Goal: Task Accomplishment & Management: Complete application form

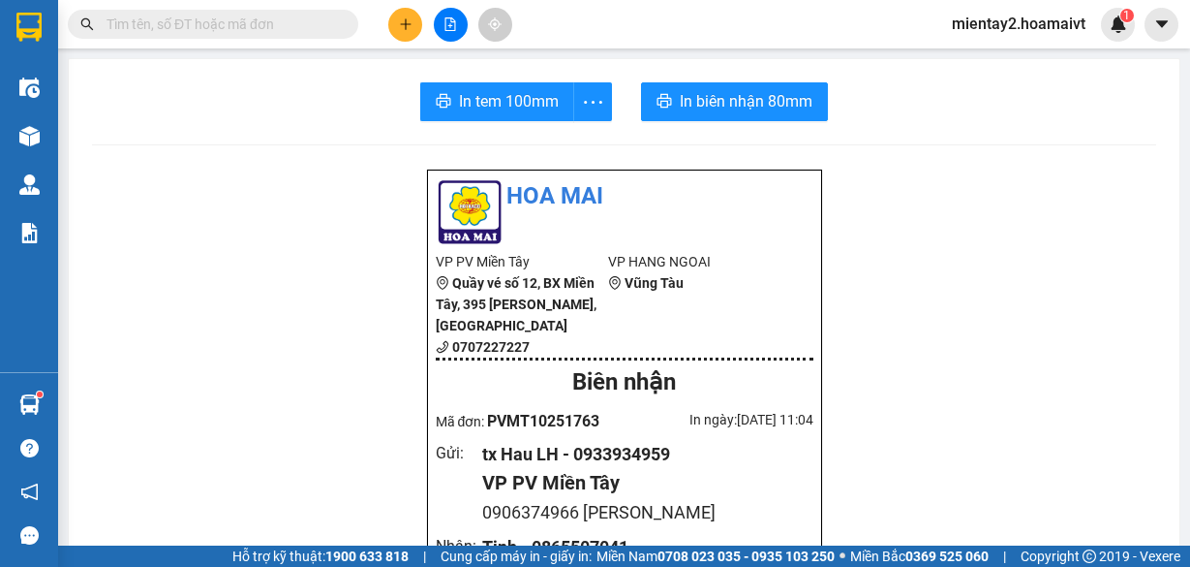
click at [417, 16] on button at bounding box center [405, 25] width 34 height 34
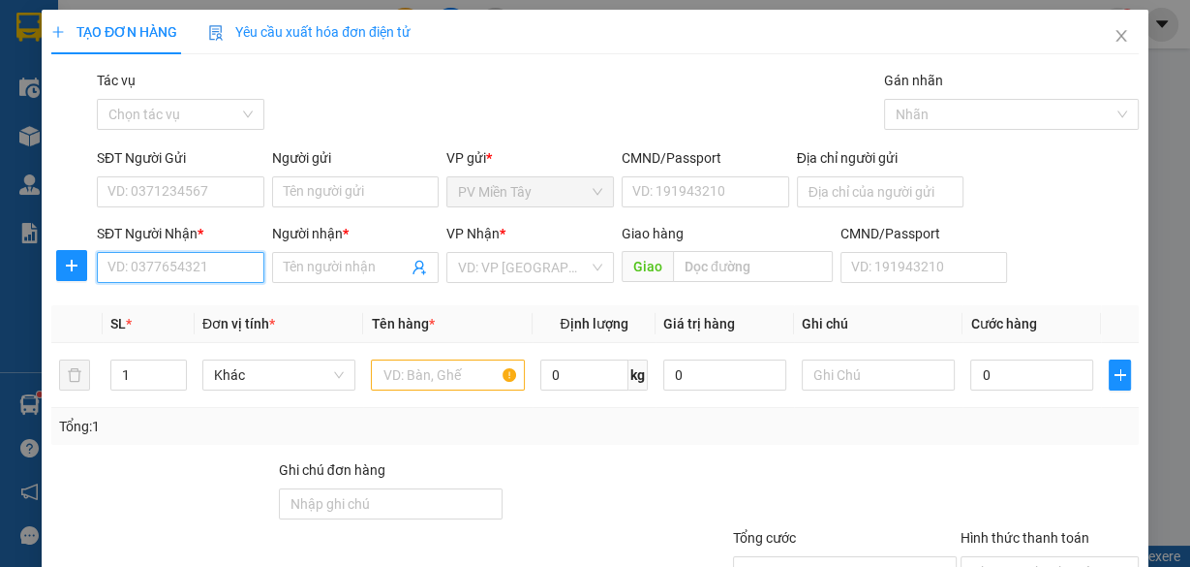
click at [207, 262] on input "SĐT Người Nhận *" at bounding box center [181, 267] width 168 height 31
type input "0932735542"
click at [169, 302] on div "0932735542 - TRI" at bounding box center [179, 304] width 142 height 21
type input "0989481775 MA HAI"
type input "TRI"
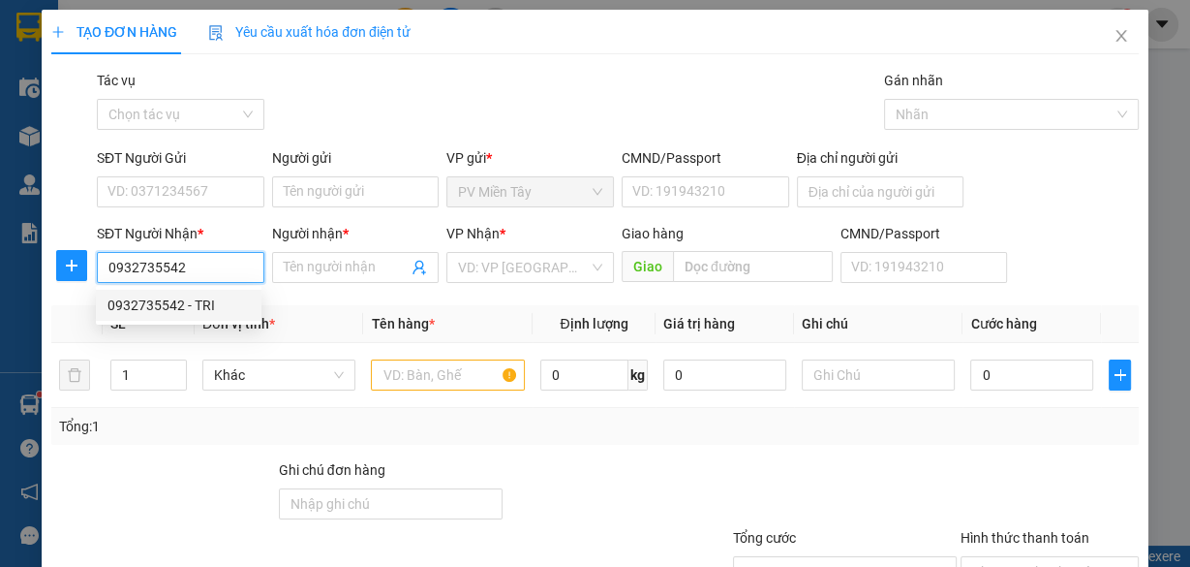
type input "[PERSON_NAME]"
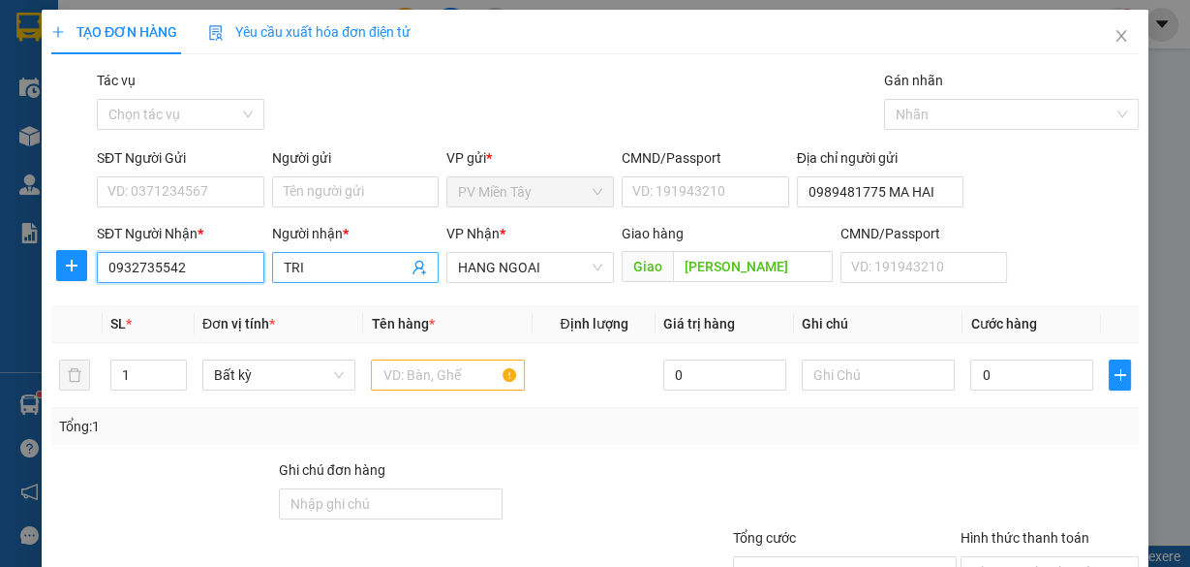
type input "0932735542"
click at [324, 266] on input "TRI" at bounding box center [346, 267] width 125 height 21
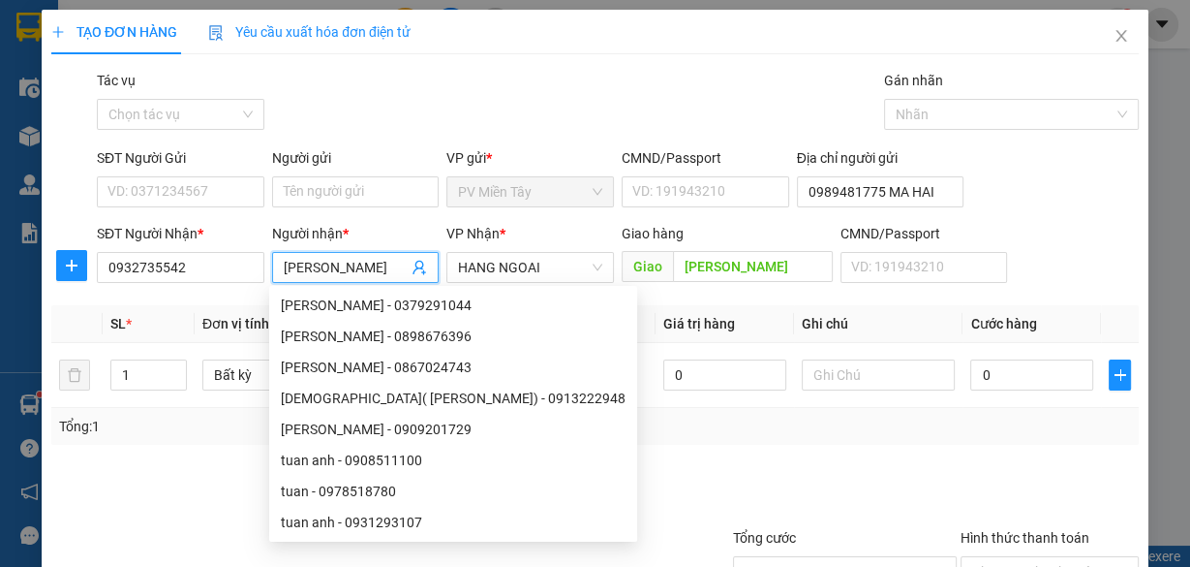
click at [324, 266] on input "[PERSON_NAME]" at bounding box center [346, 267] width 125 height 21
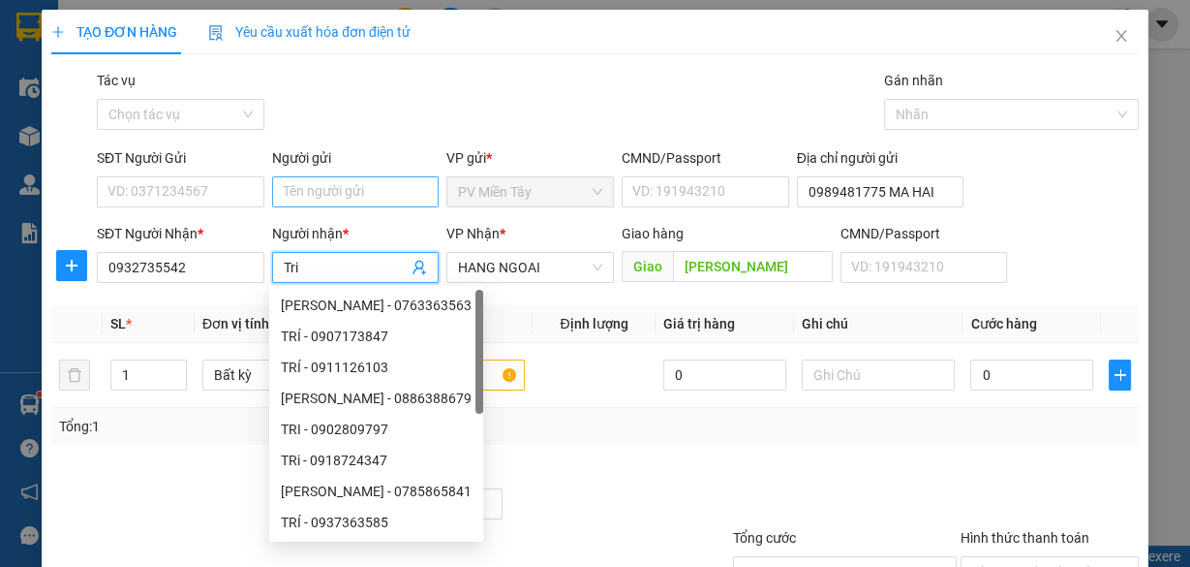
type input "Tri"
click at [330, 194] on input "Người gửi" at bounding box center [356, 191] width 168 height 31
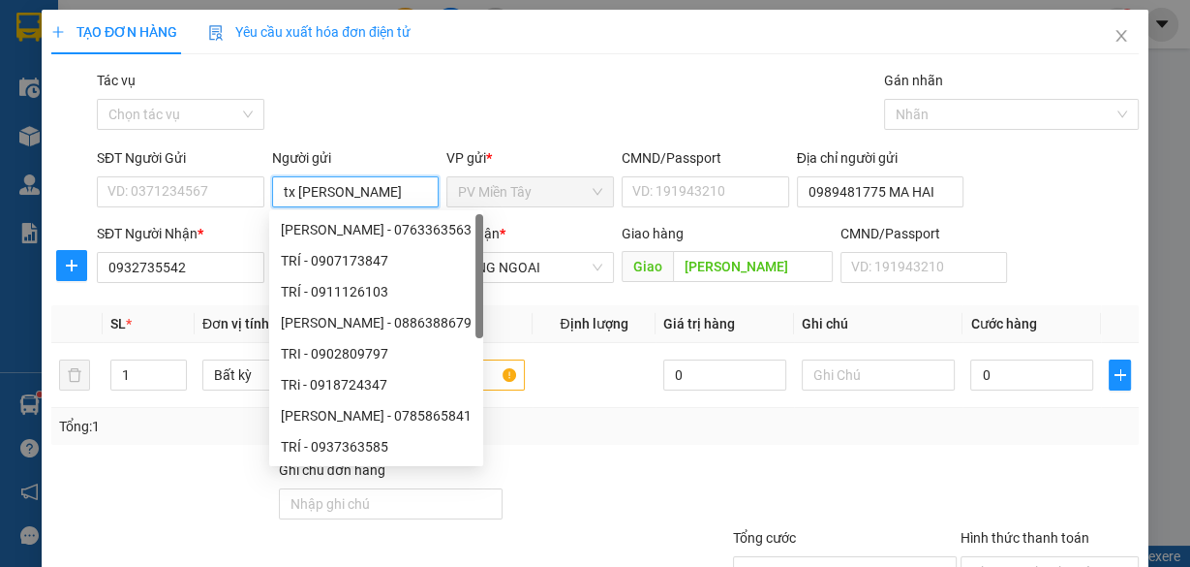
type input "tx [PERSON_NAME]"
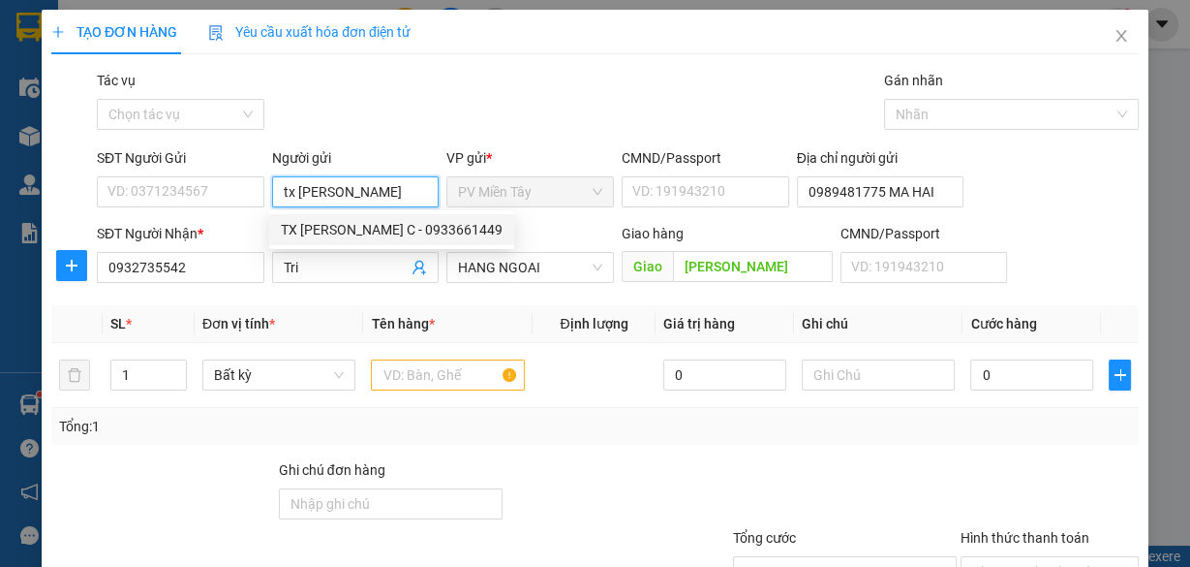
click at [341, 224] on div "TX [PERSON_NAME] C - 0933661449" at bounding box center [392, 229] width 222 height 21
type input "0933661449"
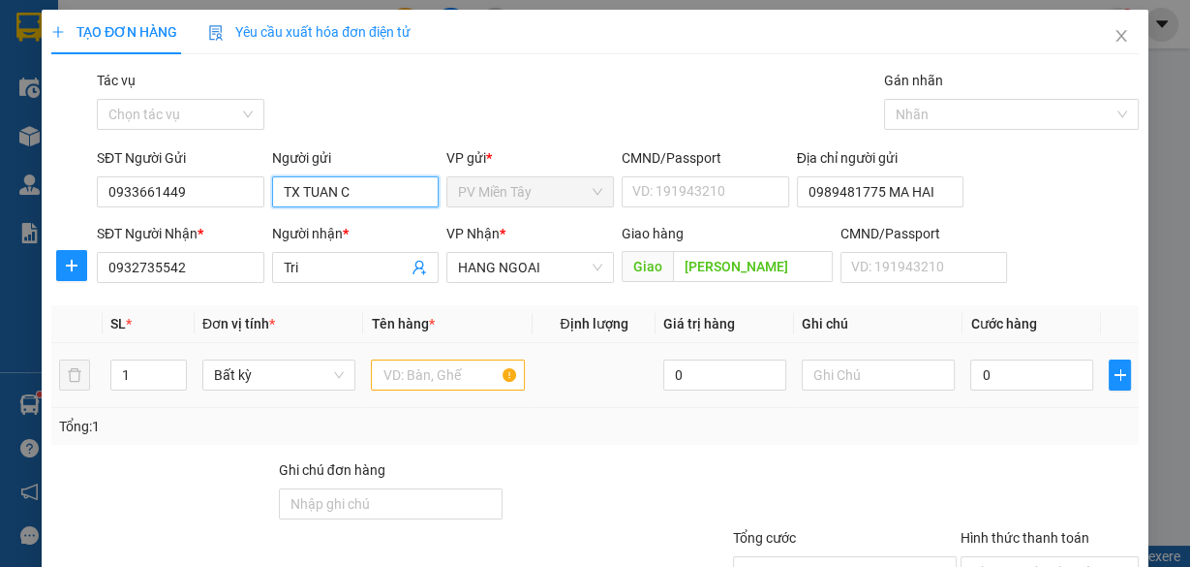
type input "TX TUAN C"
click at [431, 385] on input "text" at bounding box center [448, 374] width 154 height 31
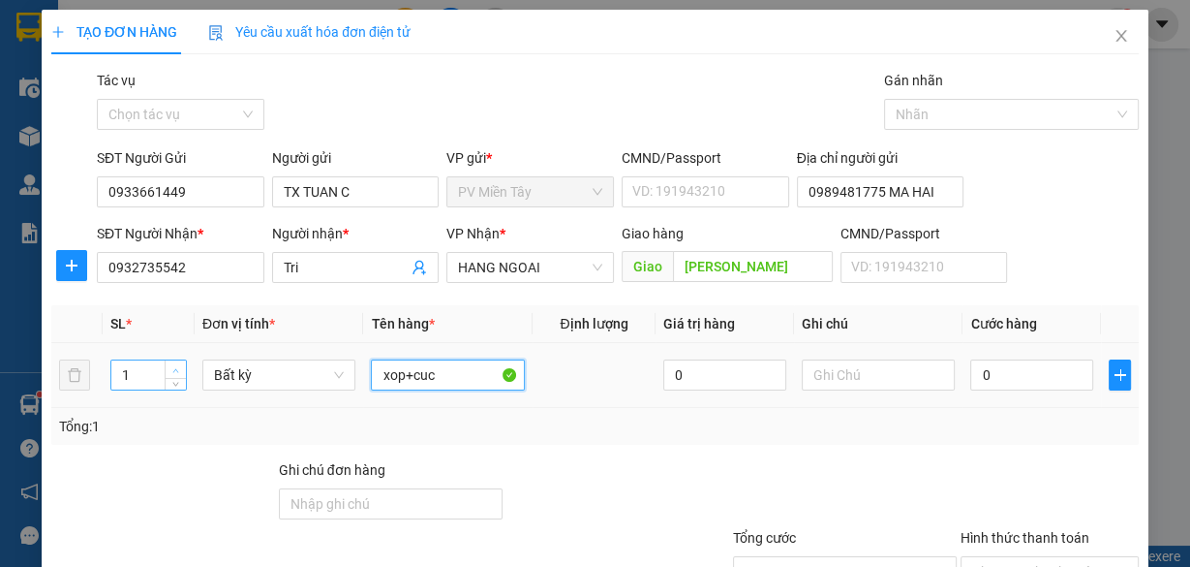
type input "xop+cuc"
type input "2"
click at [173, 367] on icon "up" at bounding box center [175, 370] width 7 height 7
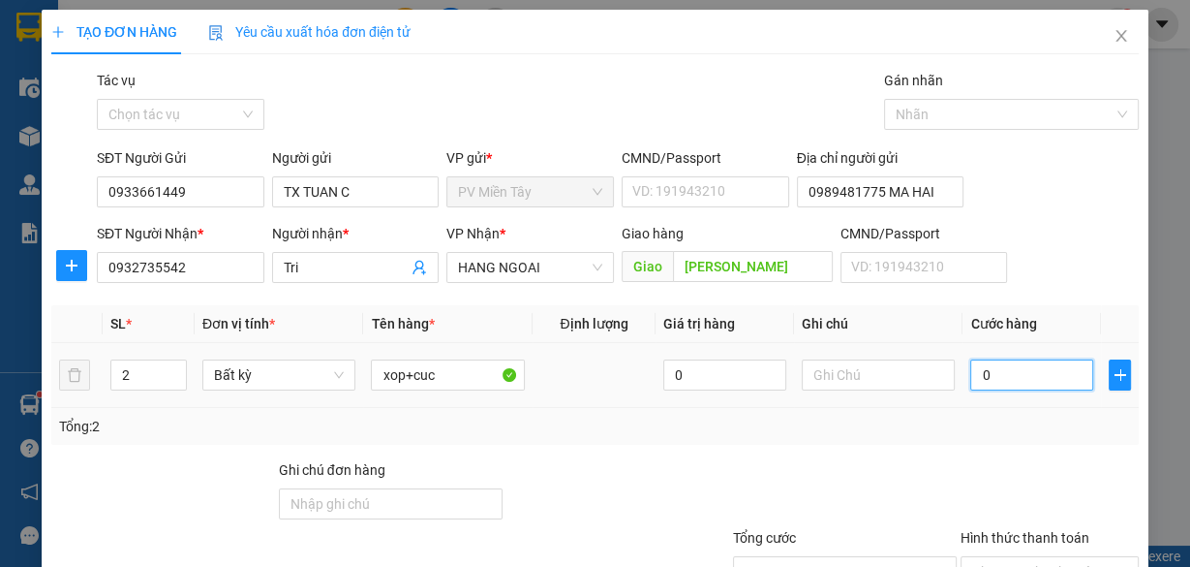
click at [1000, 382] on input "0" at bounding box center [1032, 374] width 123 height 31
type input "6"
type input "60"
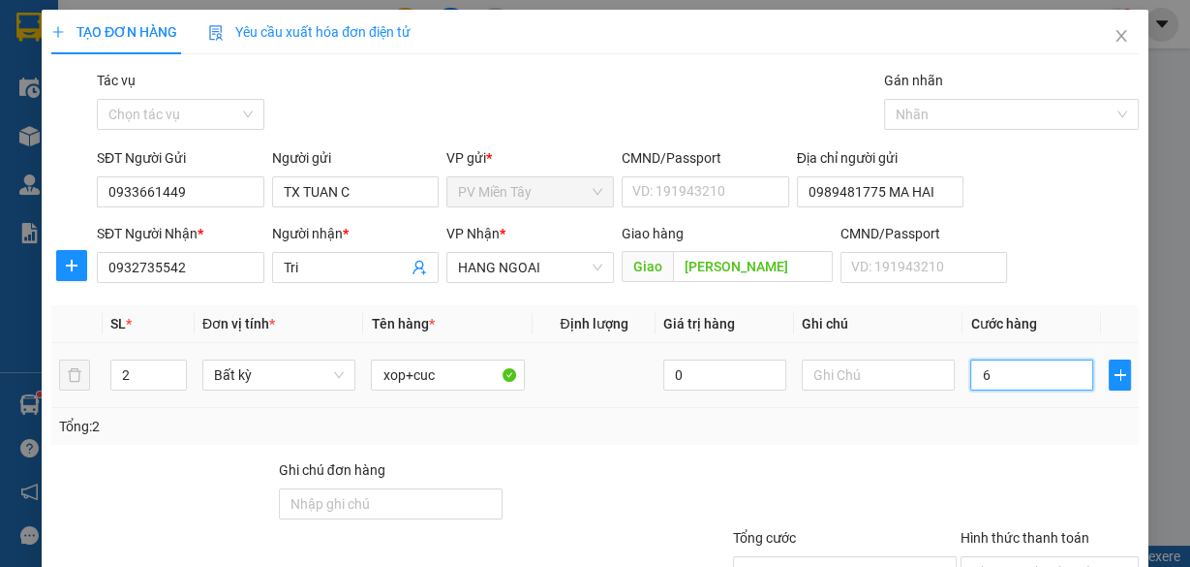
type input "60"
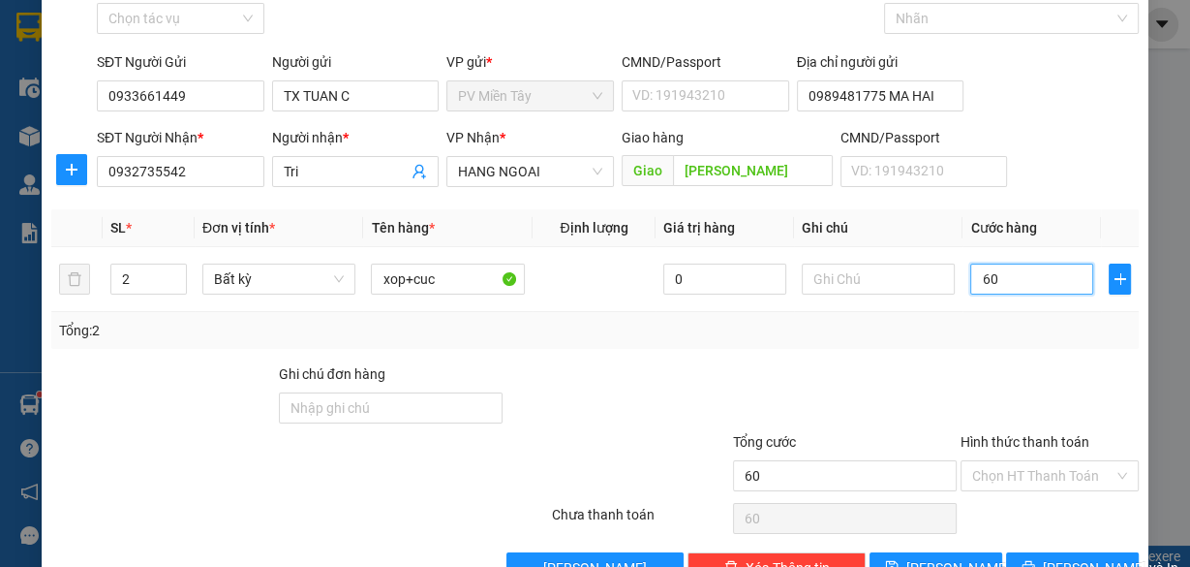
scroll to position [147, 0]
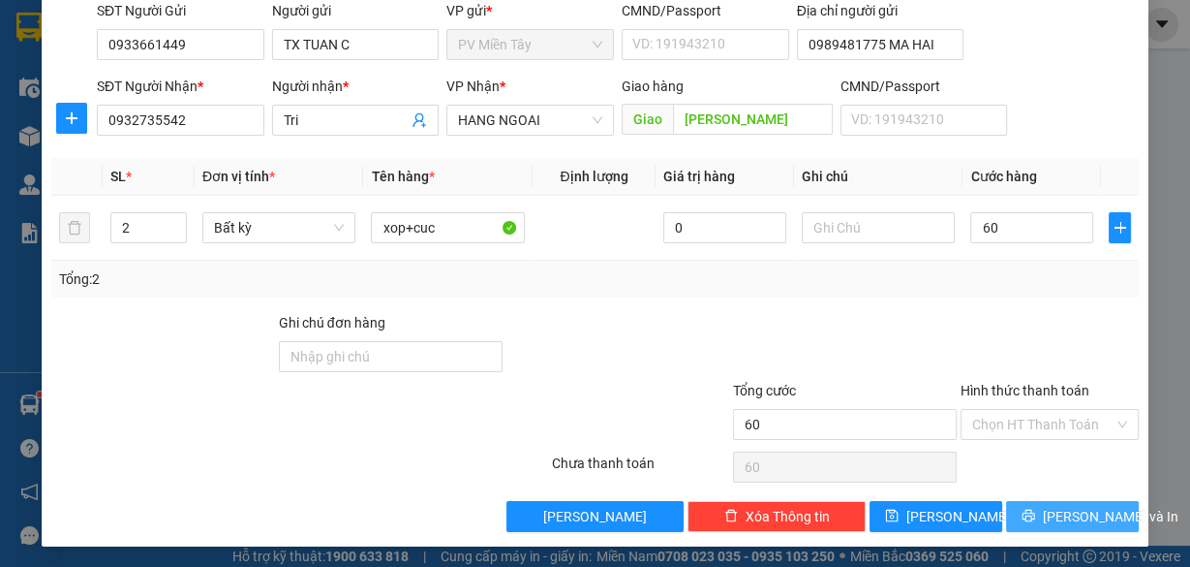
type input "60.000"
click at [1087, 508] on span "[PERSON_NAME] và In" at bounding box center [1111, 516] width 136 height 21
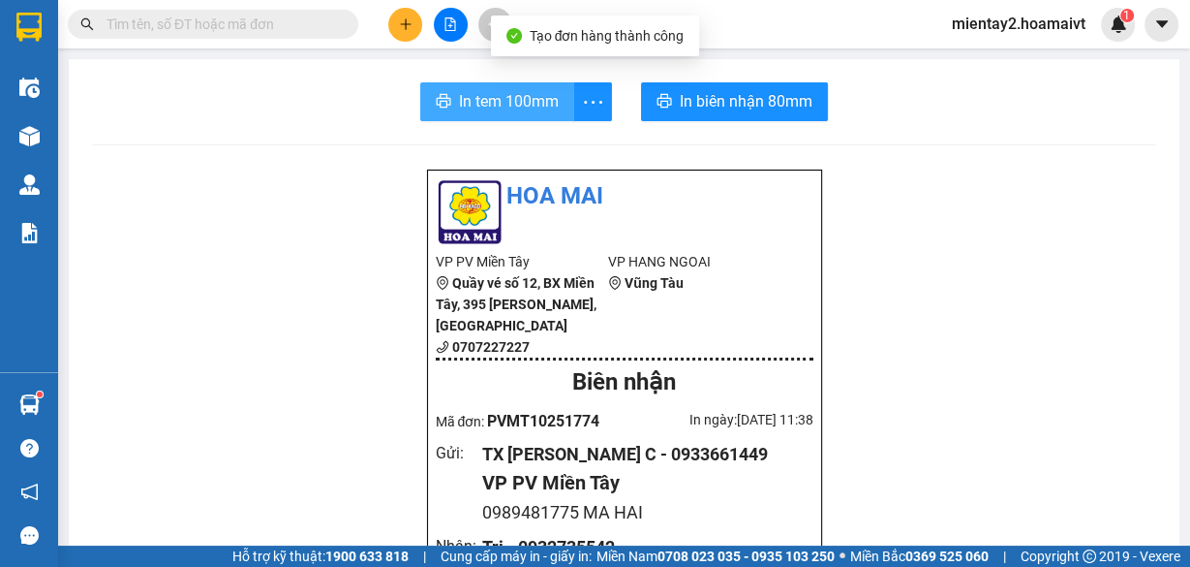
click at [552, 108] on button "In tem 100mm" at bounding box center [497, 101] width 154 height 39
